Goal: Transaction & Acquisition: Subscribe to service/newsletter

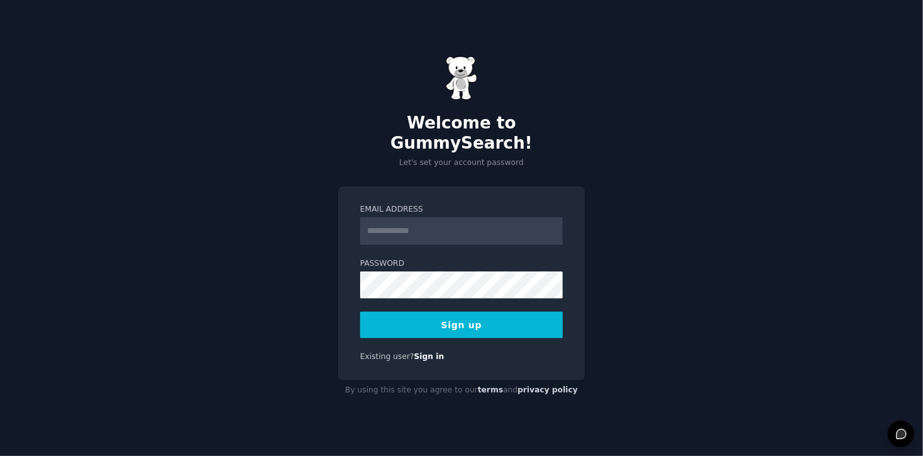
click at [423, 225] on input "Email Address" at bounding box center [461, 231] width 203 height 28
type input "**********"
click at [478, 320] on button "Sign up" at bounding box center [461, 325] width 203 height 26
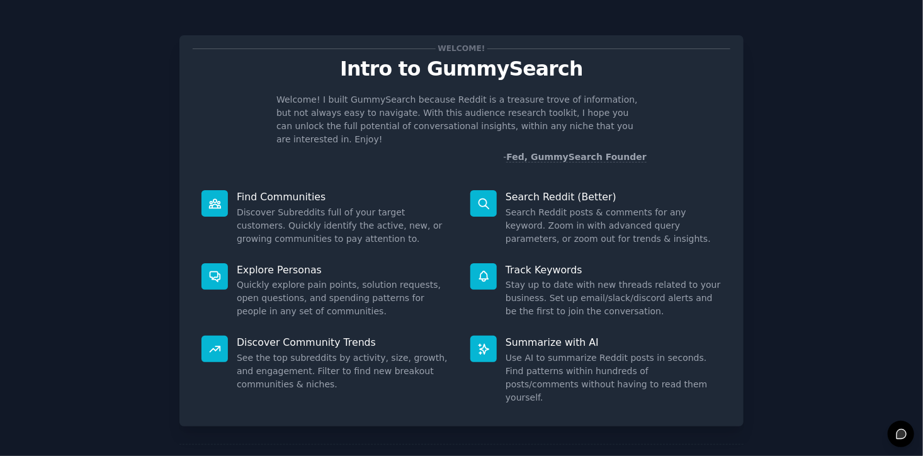
click at [209, 269] on icon at bounding box center [214, 275] width 13 height 13
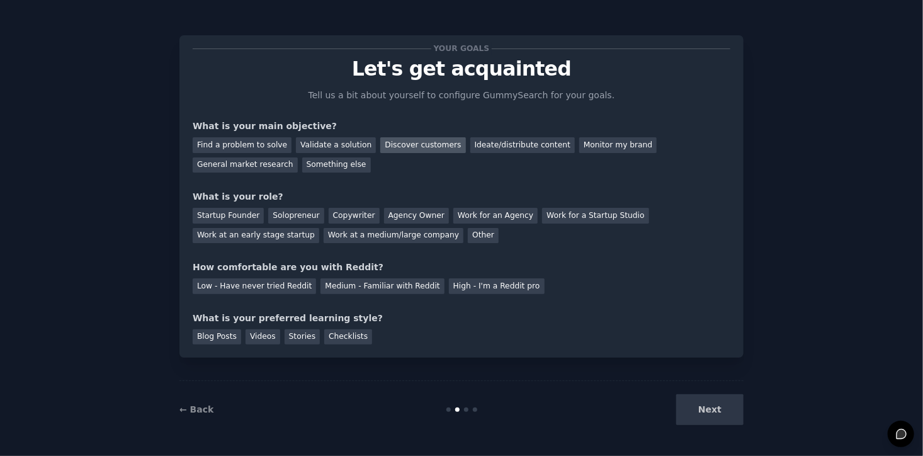
click at [402, 142] on div "Discover customers" at bounding box center [422, 145] width 85 height 16
click at [484, 143] on div "Ideate/distribute content" at bounding box center [522, 145] width 105 height 16
click at [210, 212] on div "Startup Founder" at bounding box center [228, 216] width 71 height 16
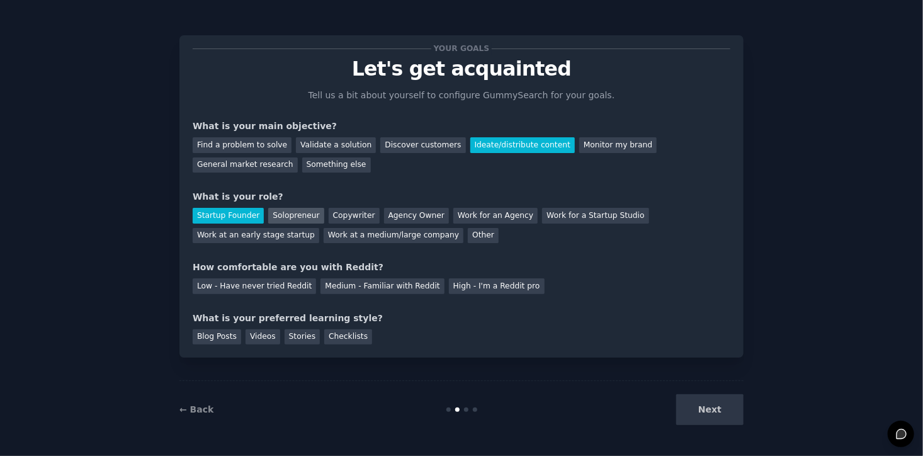
click at [278, 213] on div "Solopreneur" at bounding box center [295, 216] width 55 height 16
click at [229, 216] on div "Startup Founder" at bounding box center [228, 216] width 71 height 16
click at [217, 279] on div "Low - Have never tried Reddit" at bounding box center [254, 286] width 123 height 16
click at [201, 337] on div "Blog Posts" at bounding box center [217, 337] width 48 height 16
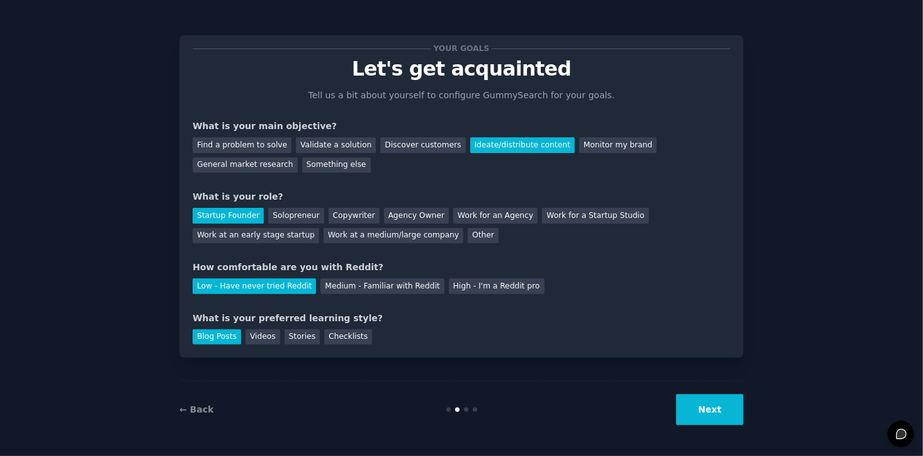
click at [700, 407] on button "Next" at bounding box center [709, 409] width 67 height 31
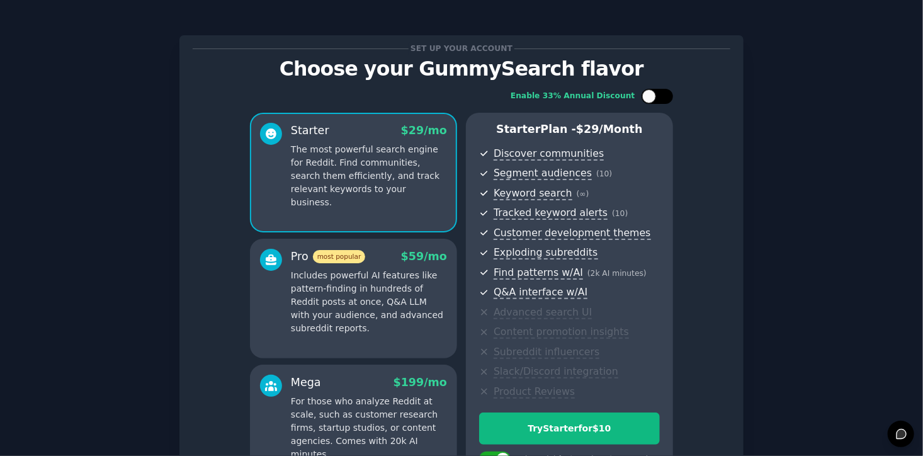
click at [662, 94] on div at bounding box center [663, 96] width 6 height 6
click at [662, 94] on div at bounding box center [666, 96] width 14 height 14
click at [662, 94] on div at bounding box center [663, 96] width 6 height 6
checkbox input "true"
